Goal: Task Accomplishment & Management: Use online tool/utility

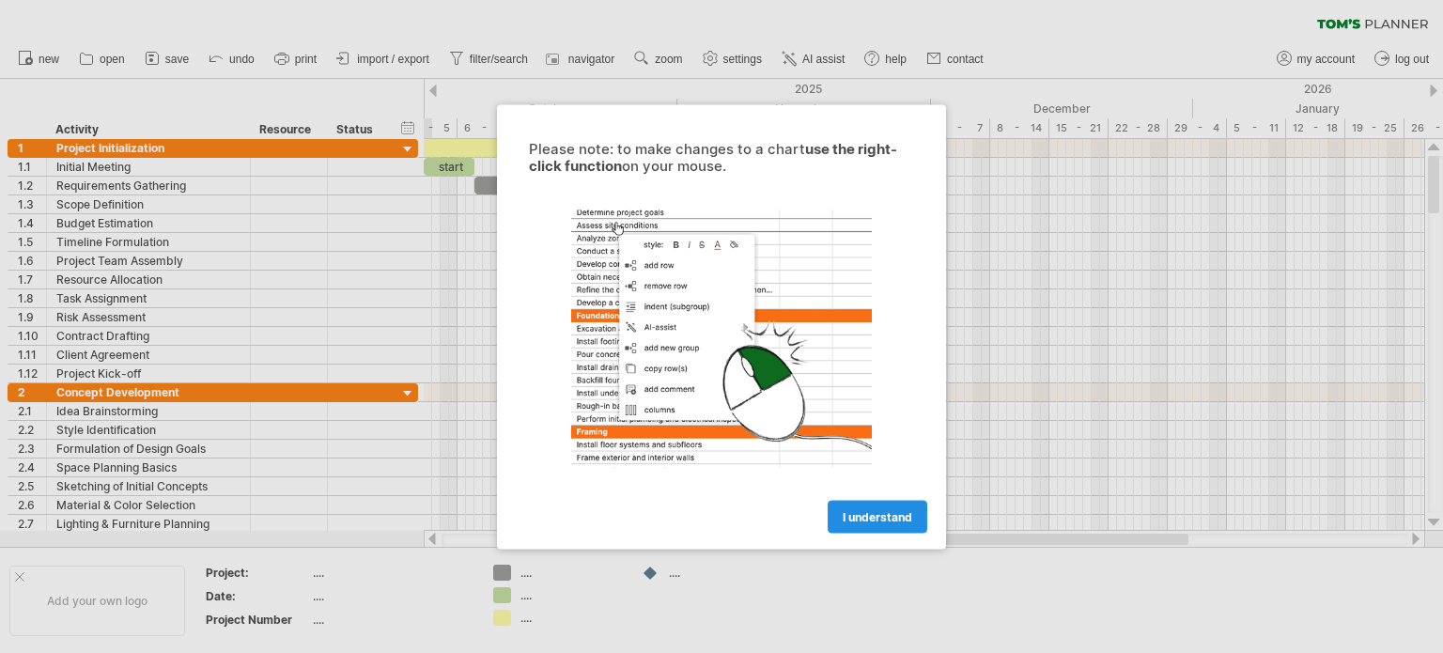
click at [878, 514] on span "I understand" at bounding box center [878, 516] width 70 height 14
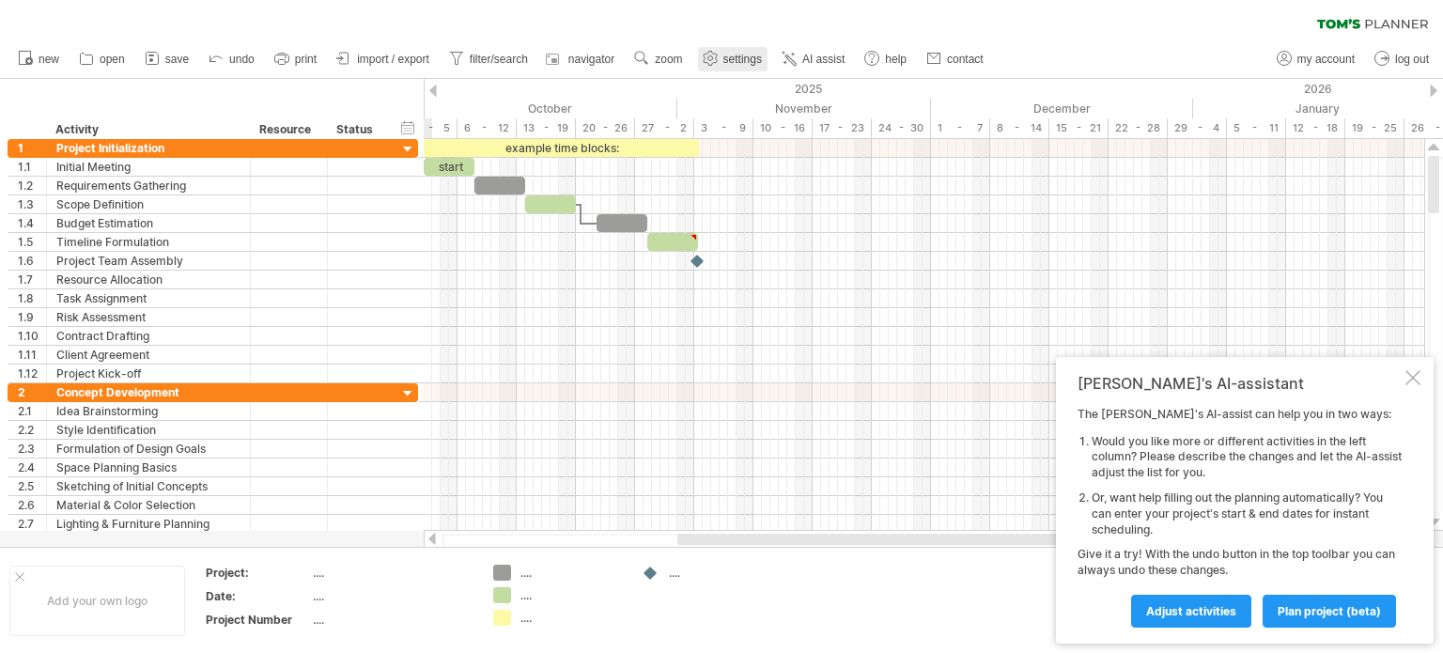
click at [759, 57] on span "settings" at bounding box center [742, 59] width 39 height 13
select select "*"
select select "**"
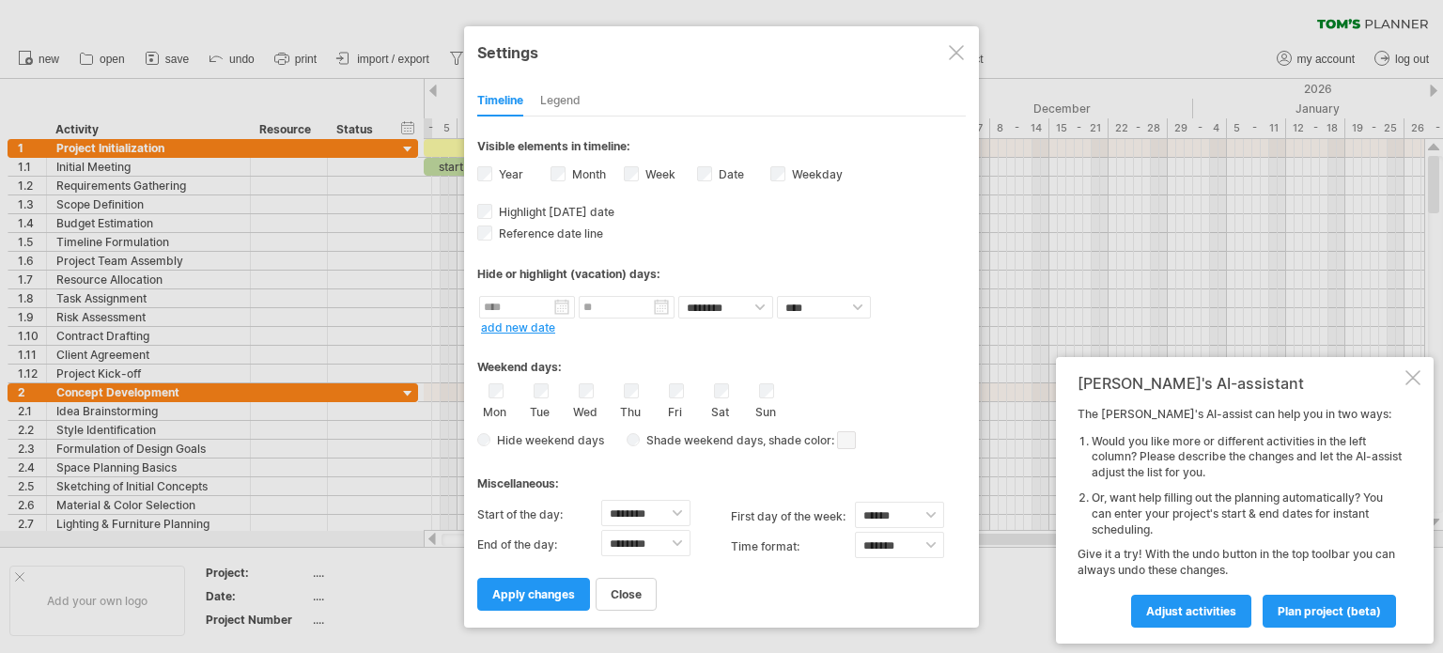
click at [642, 175] on label "Week visibility of weeknumbers Currently there is not enough space horizontally…" at bounding box center [659, 174] width 34 height 14
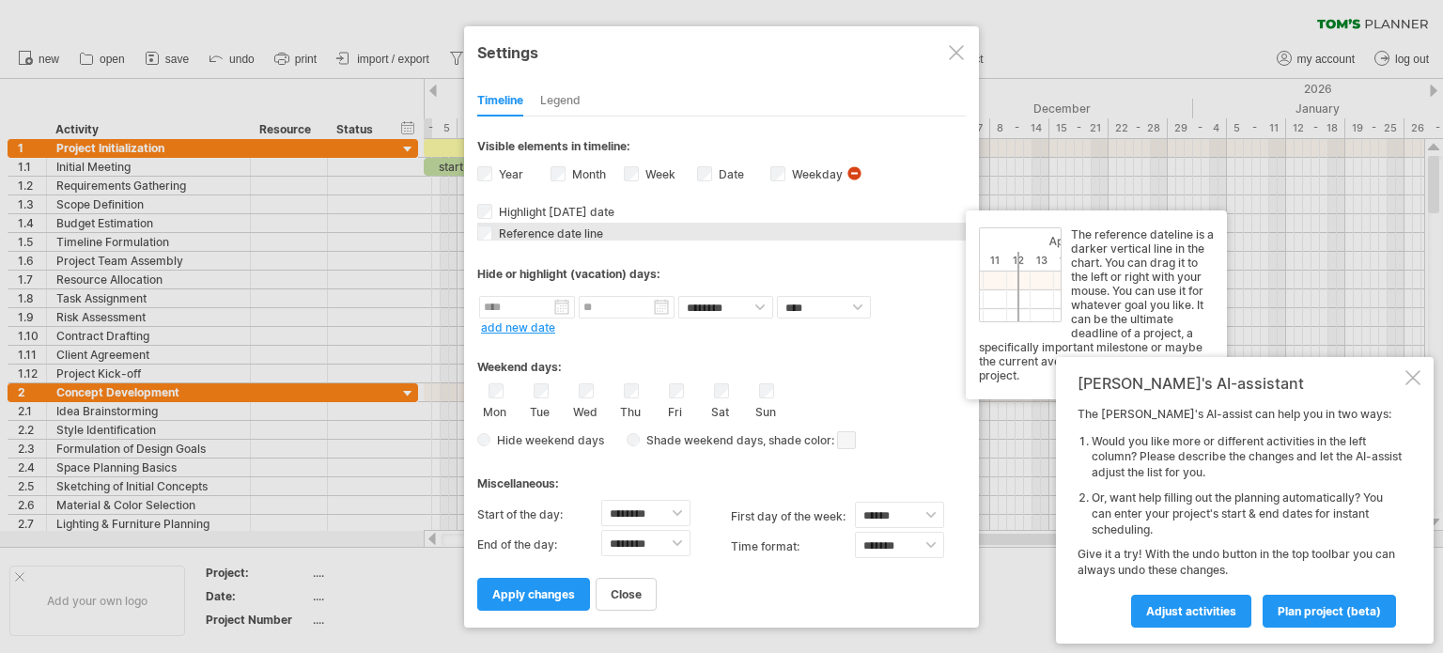
click at [495, 235] on span "Reference date line" at bounding box center [549, 233] width 108 height 14
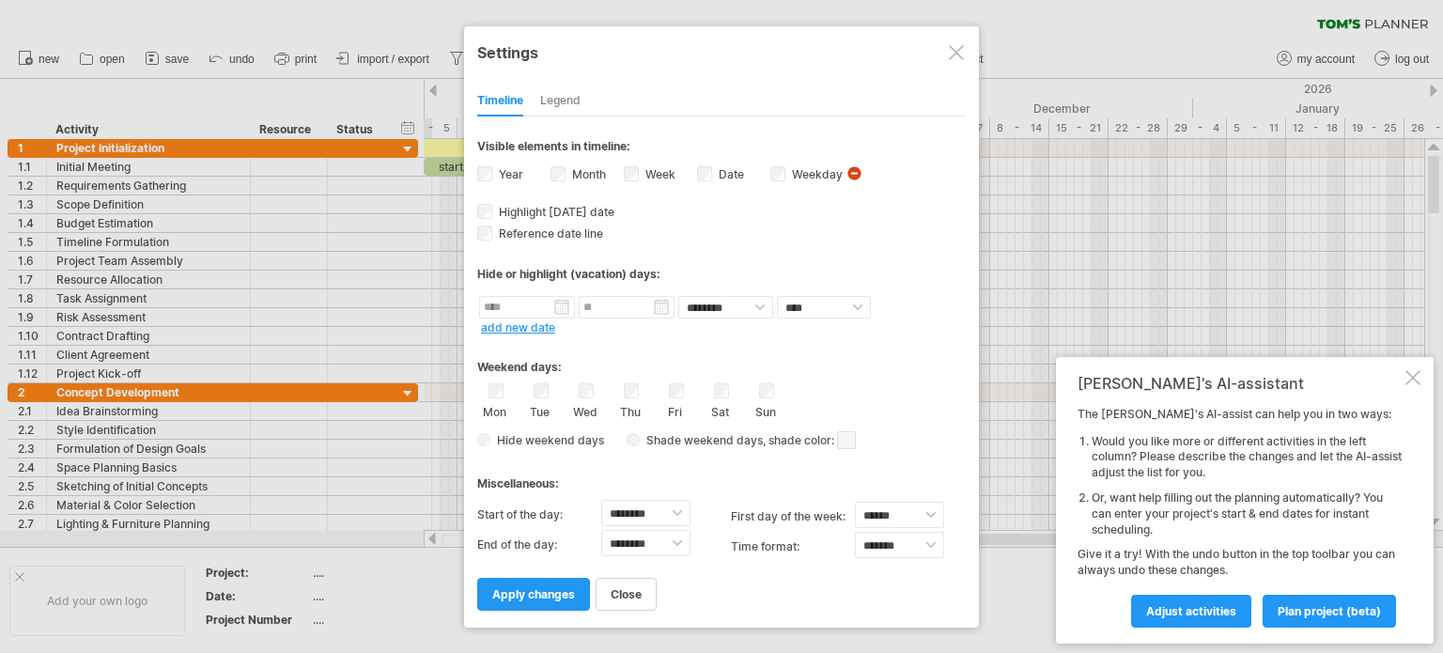
click at [553, 100] on div "Legend" at bounding box center [560, 101] width 40 height 30
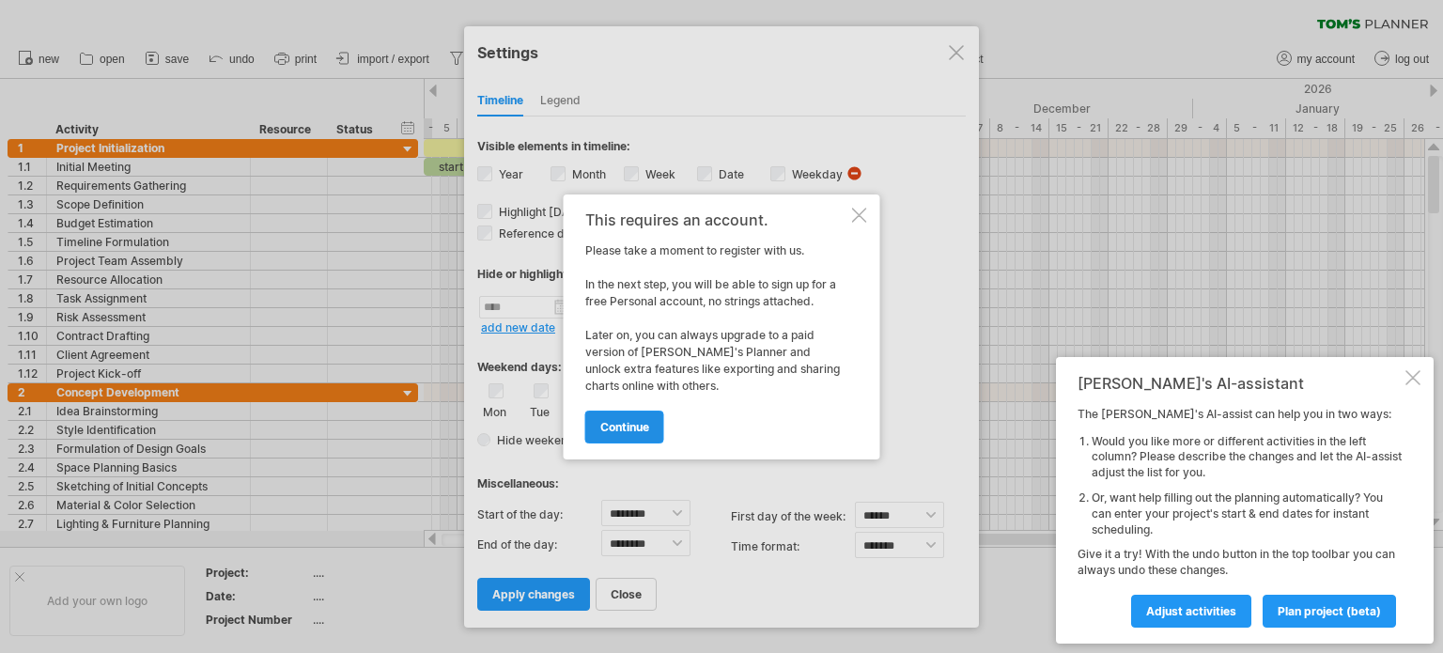
click at [630, 411] on link "continue" at bounding box center [624, 427] width 79 height 33
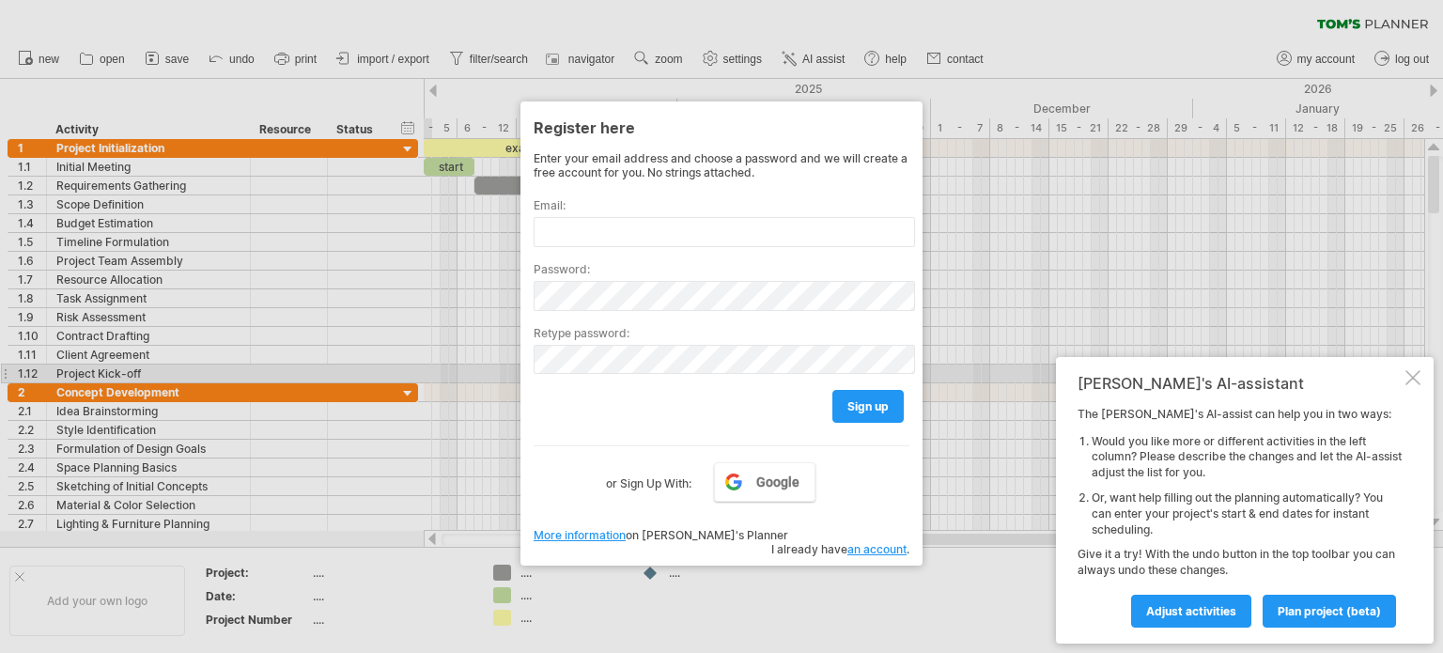
click at [512, 285] on div at bounding box center [721, 326] width 1443 height 653
click at [555, 56] on div at bounding box center [721, 326] width 1443 height 653
click at [1196, 604] on span "Adjust activities" at bounding box center [1191, 611] width 90 height 14
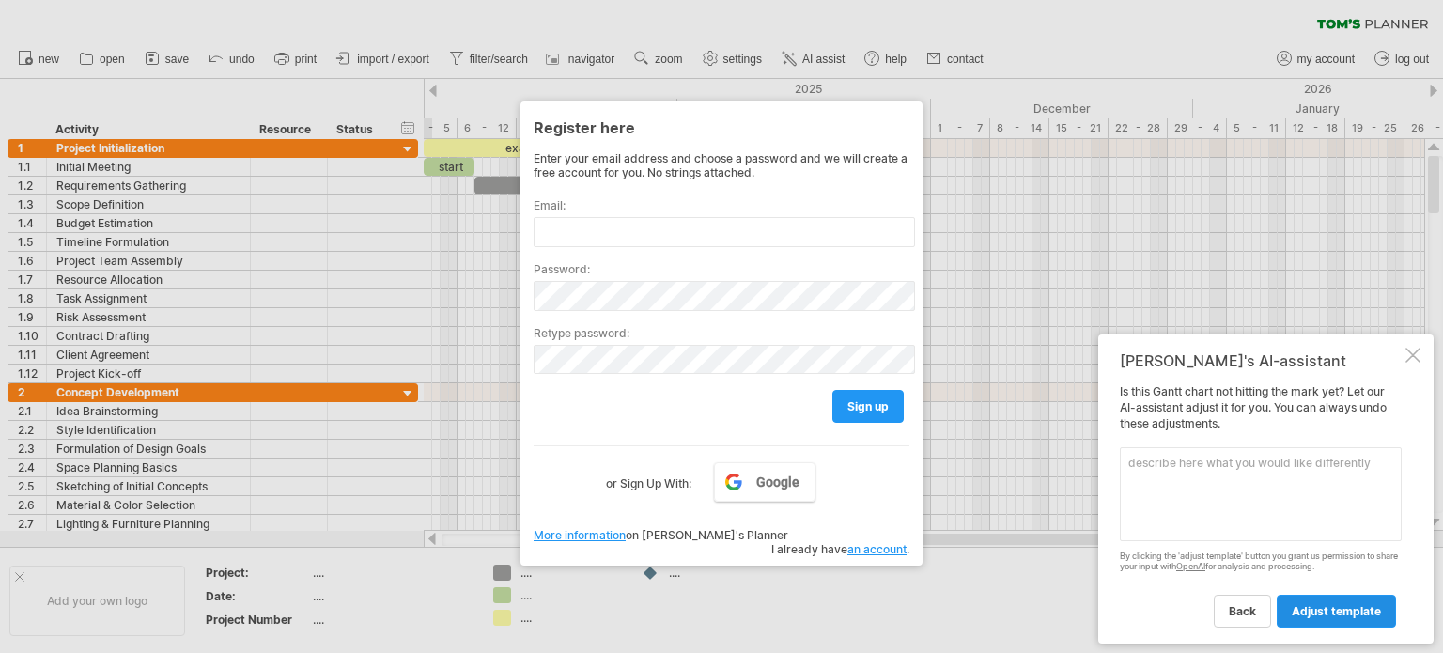
click at [1345, 601] on link "adjust template" at bounding box center [1336, 611] width 119 height 33
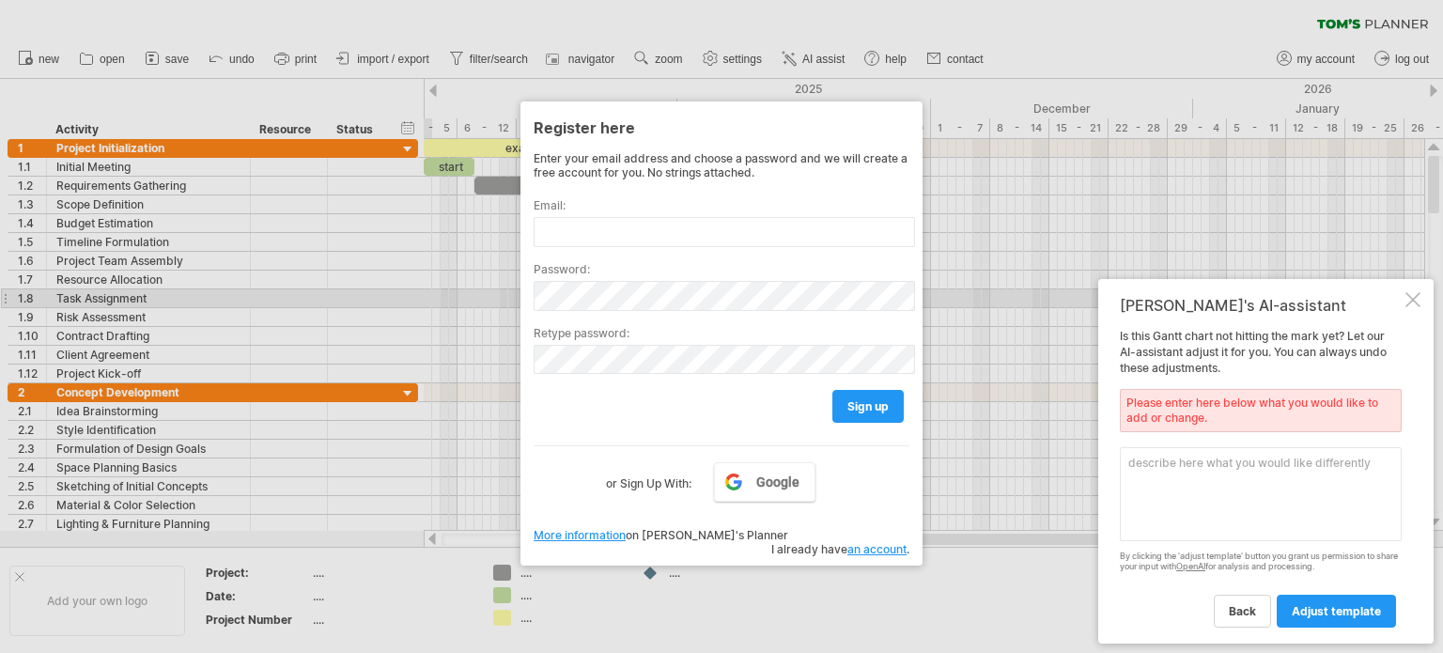
click at [1409, 298] on div at bounding box center [1413, 299] width 15 height 15
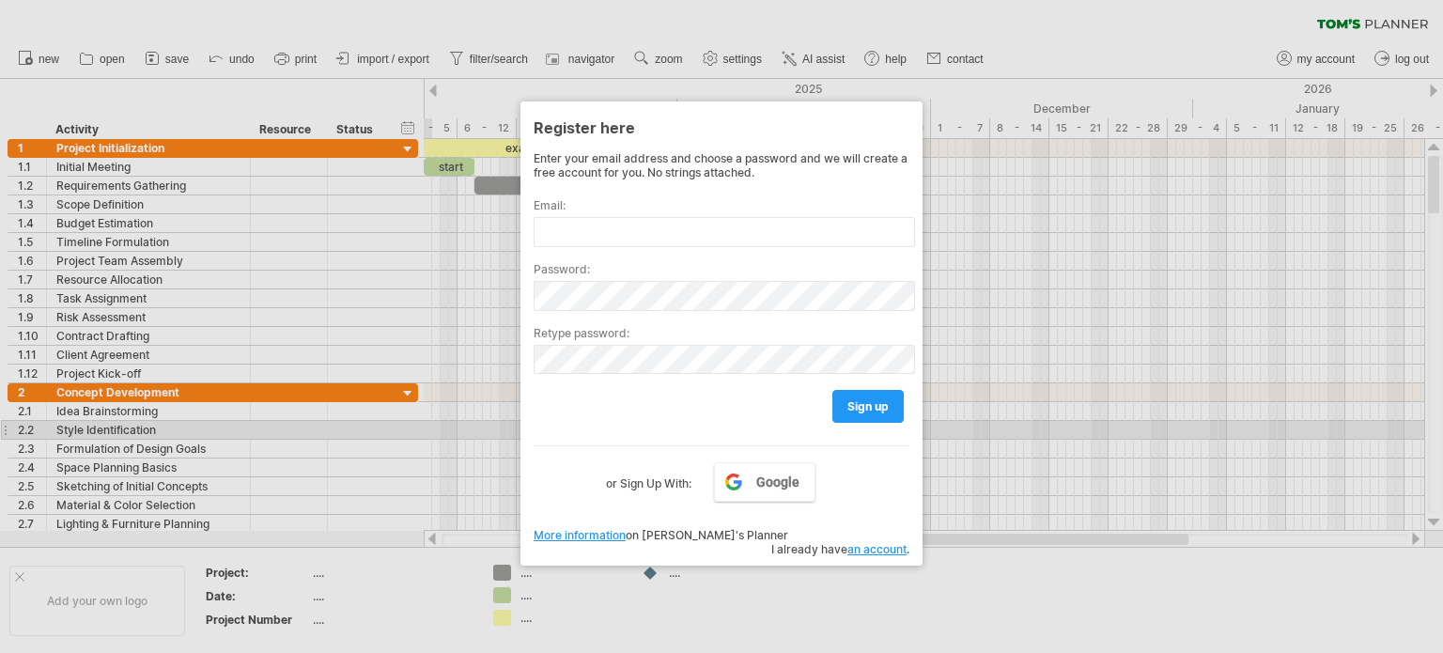
click at [988, 398] on div at bounding box center [721, 326] width 1443 height 653
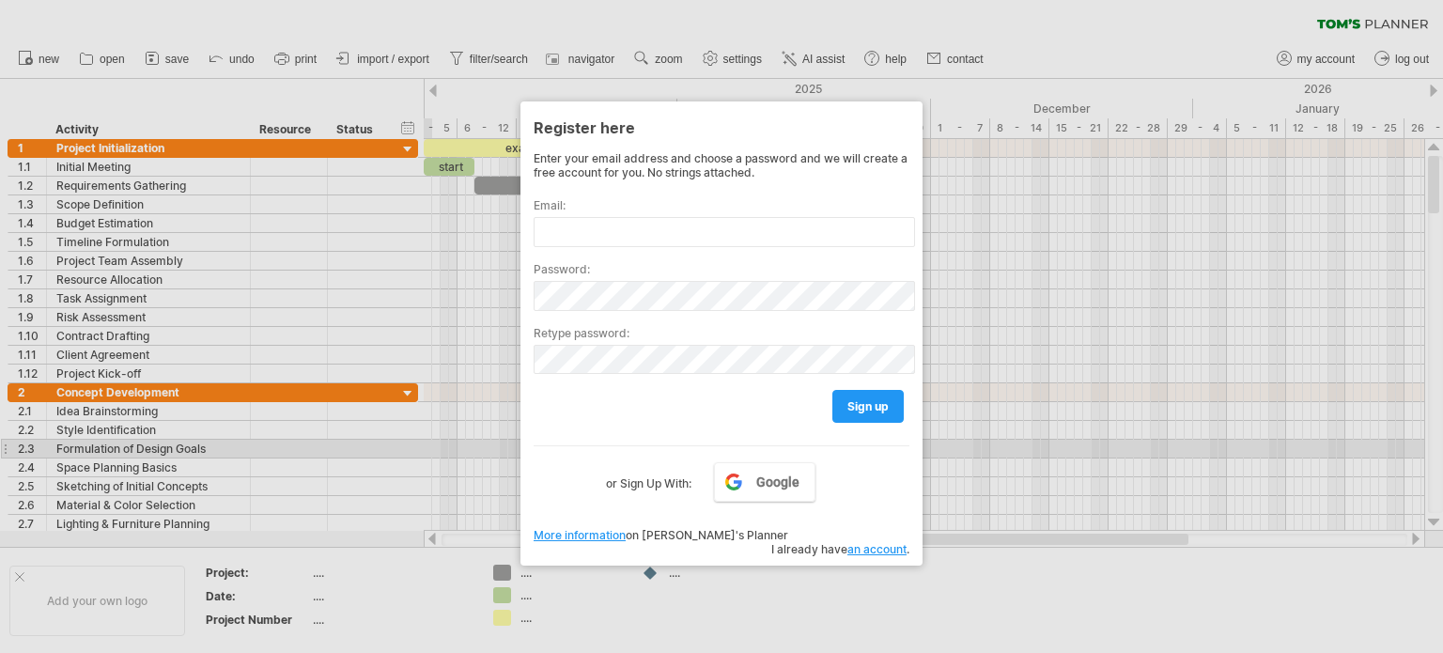
click at [954, 451] on div at bounding box center [721, 326] width 1443 height 653
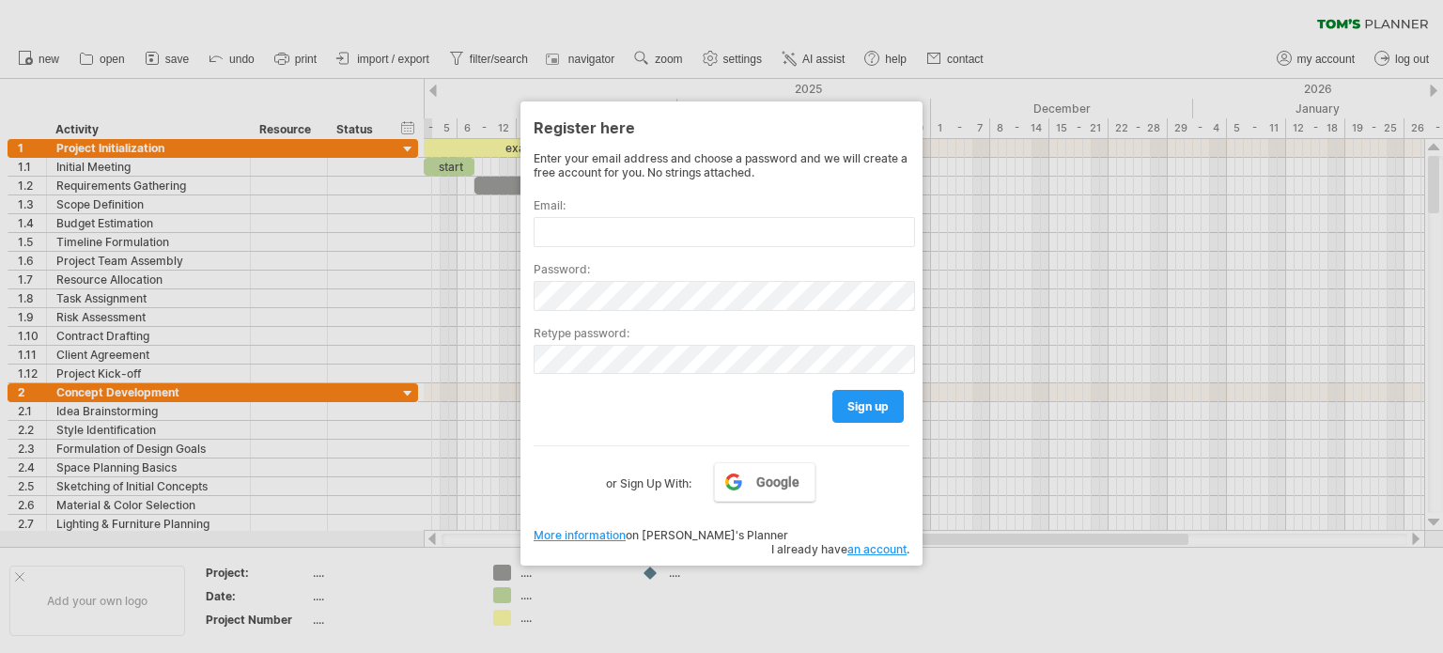
click at [1398, 7] on div at bounding box center [721, 326] width 1443 height 653
click at [1378, 29] on div at bounding box center [721, 326] width 1443 height 653
